Goal: Navigation & Orientation: Find specific page/section

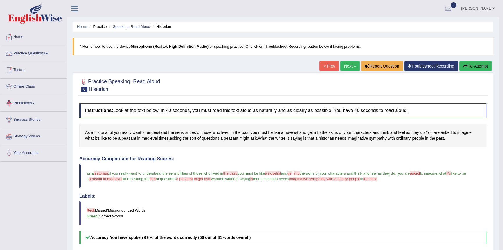
drag, startPoint x: 32, startPoint y: 53, endPoint x: 35, endPoint y: 57, distance: 5.5
click at [32, 53] on link "Practice Questions" at bounding box center [33, 52] width 66 height 15
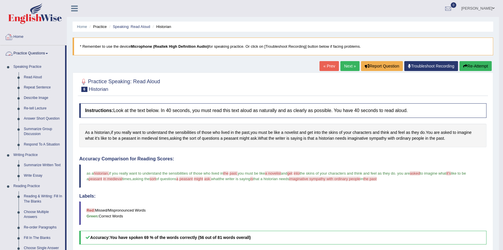
click at [25, 53] on link "Practice Questions" at bounding box center [32, 52] width 65 height 15
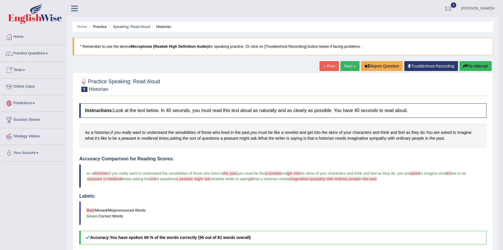
click at [30, 87] on link "Online Class" at bounding box center [33, 85] width 66 height 15
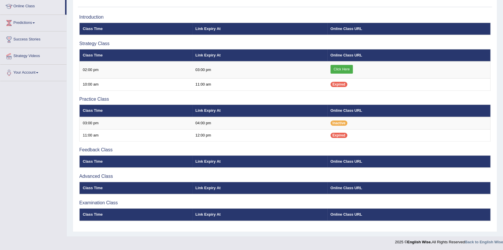
scroll to position [54, 0]
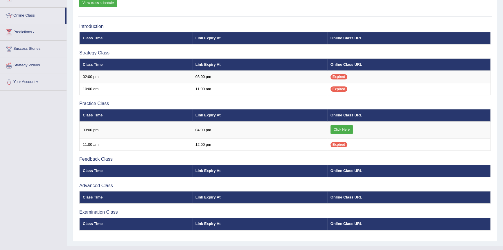
scroll to position [79, 0]
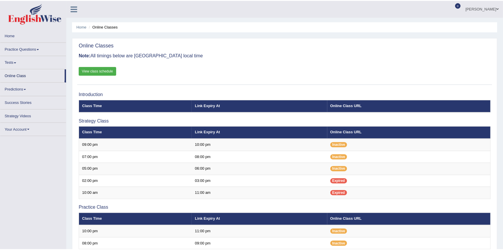
scroll to position [79, 0]
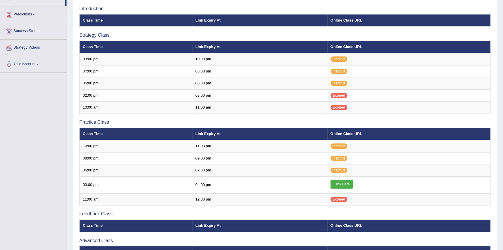
scroll to position [79, 0]
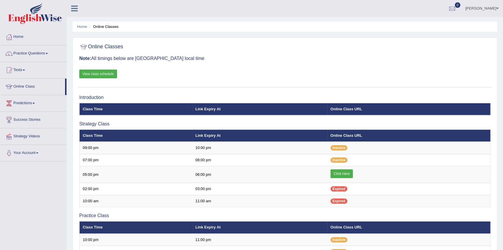
click at [75, 8] on icon at bounding box center [74, 9] width 7 height 8
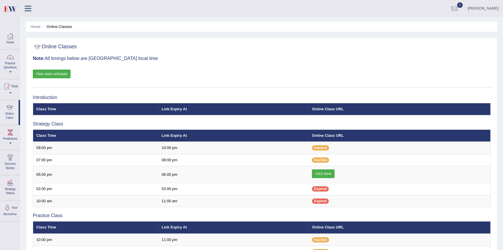
click at [27, 9] on icon at bounding box center [28, 9] width 7 height 8
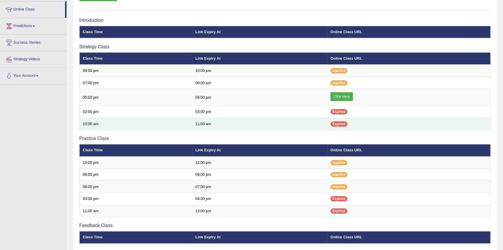
scroll to position [79, 0]
